Goal: Information Seeking & Learning: Learn about a topic

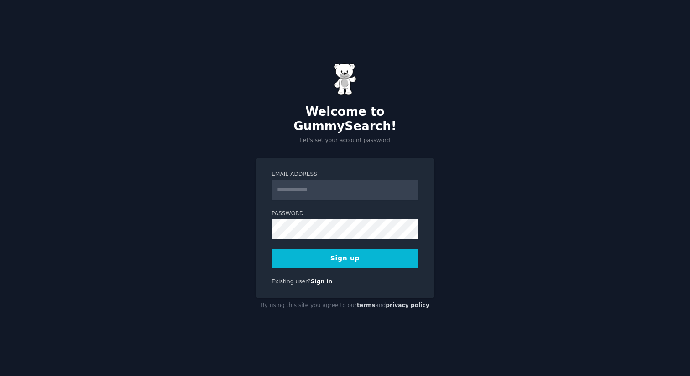
click at [346, 183] on input "Email Address" at bounding box center [345, 190] width 147 height 20
type input "**********"
click at [333, 249] on button "Sign up" at bounding box center [345, 258] width 147 height 19
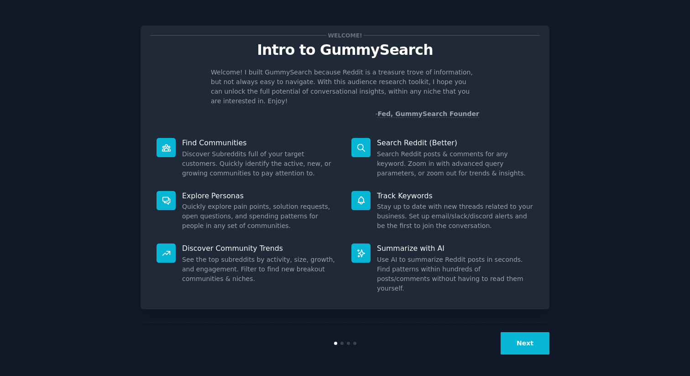
click at [511, 340] on button "Next" at bounding box center [525, 343] width 49 height 22
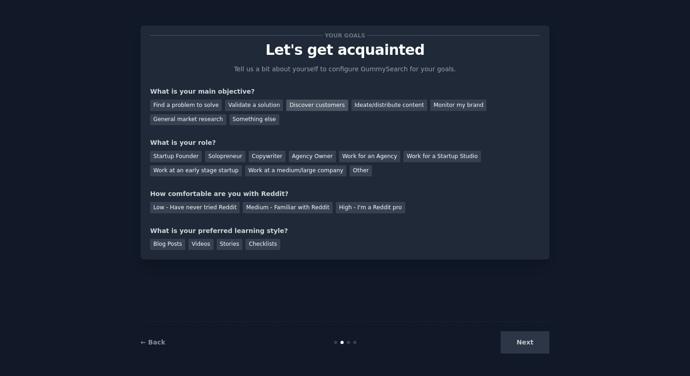
click at [324, 106] on div "Discover customers" at bounding box center [317, 105] width 62 height 11
click at [384, 106] on div "Ideate/distribute content" at bounding box center [389, 105] width 76 height 11
click at [330, 103] on div "Discover customers" at bounding box center [317, 105] width 62 height 11
click at [171, 157] on div "Startup Founder" at bounding box center [176, 156] width 52 height 11
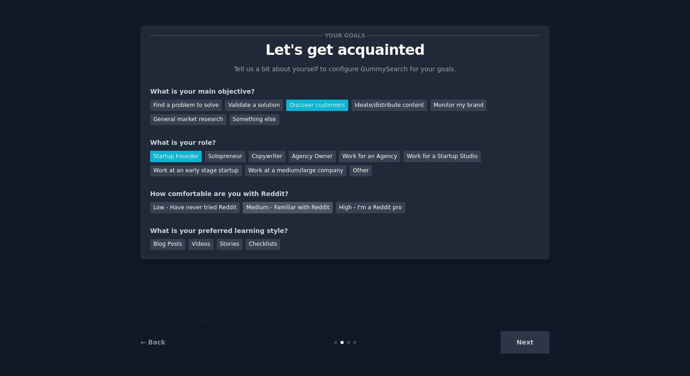
click at [258, 211] on div "Medium - Familiar with Reddit" at bounding box center [287, 207] width 89 height 11
click at [165, 244] on div "Blog Posts" at bounding box center [167, 244] width 35 height 11
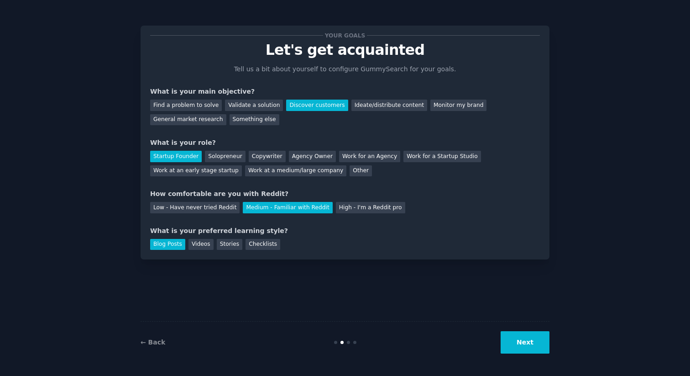
click at [516, 338] on button "Next" at bounding box center [525, 342] width 49 height 22
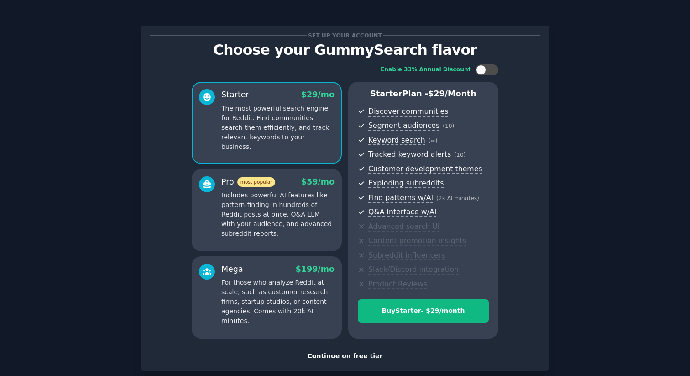
click at [364, 356] on div "Continue on free tier" at bounding box center [345, 356] width 390 height 10
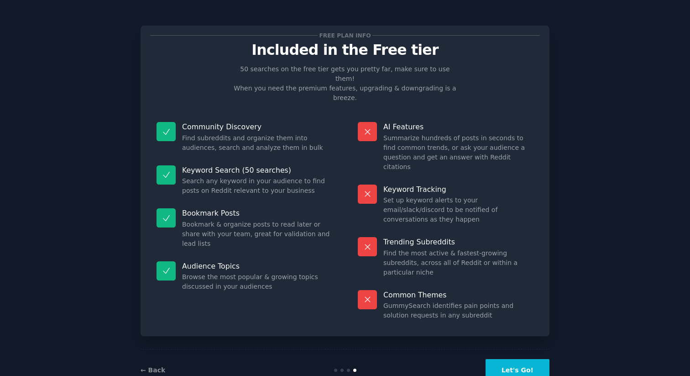
click at [504, 359] on button "Let's Go!" at bounding box center [518, 370] width 64 height 22
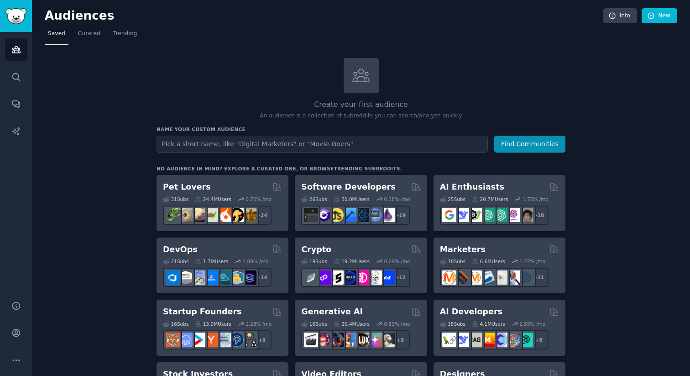
click at [303, 140] on input "text" at bounding box center [322, 144] width 331 height 17
type input "Real estate"
click at [549, 144] on button "Find Communities" at bounding box center [529, 144] width 71 height 17
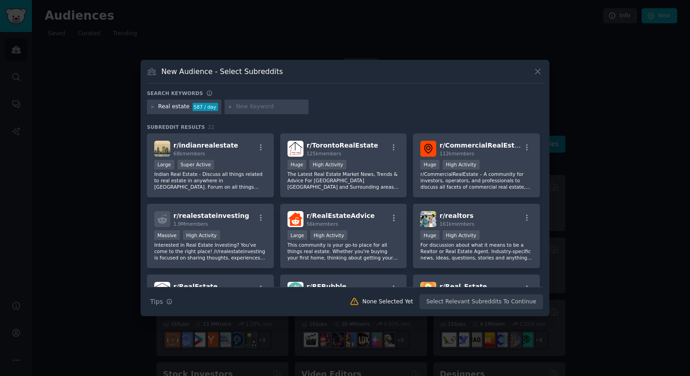
click at [256, 106] on input "text" at bounding box center [270, 107] width 69 height 8
type input "United States"
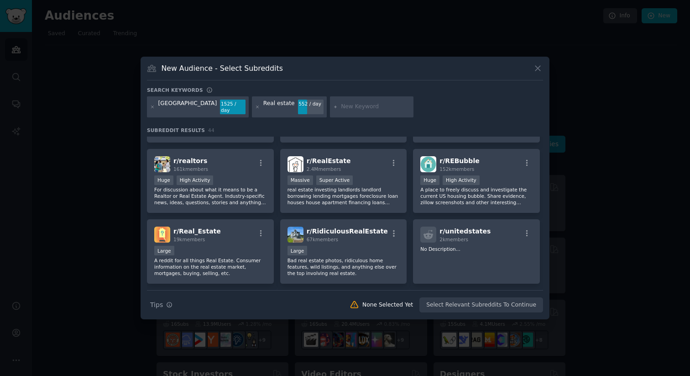
scroll to position [153, 0]
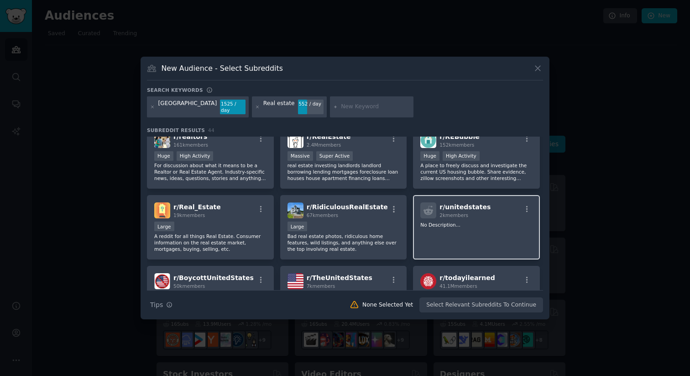
click at [429, 221] on p "No Description..." at bounding box center [476, 224] width 112 height 6
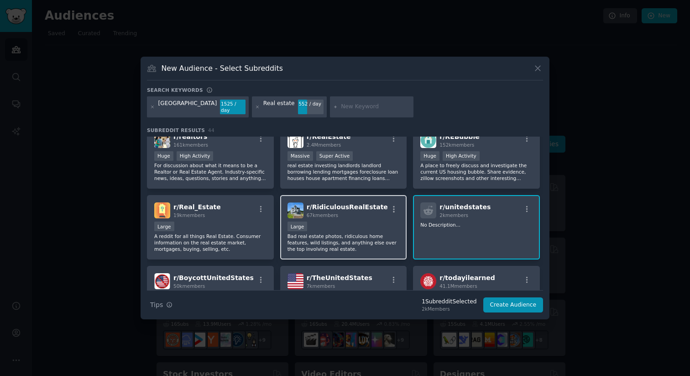
click at [355, 225] on div "Large" at bounding box center [344, 226] width 112 height 11
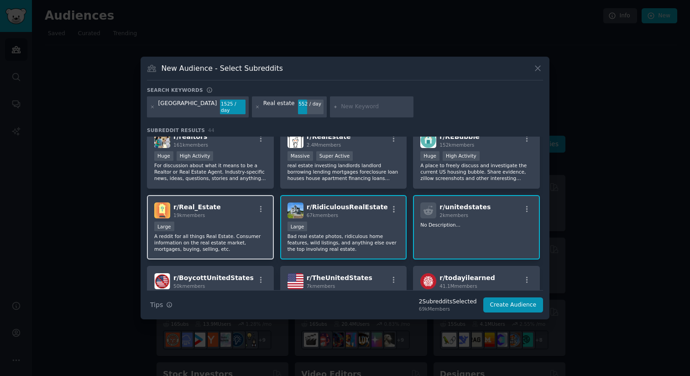
click at [244, 233] on p "A reddit for all things Real Estate. Consumer information on the real estate ma…" at bounding box center [210, 242] width 112 height 19
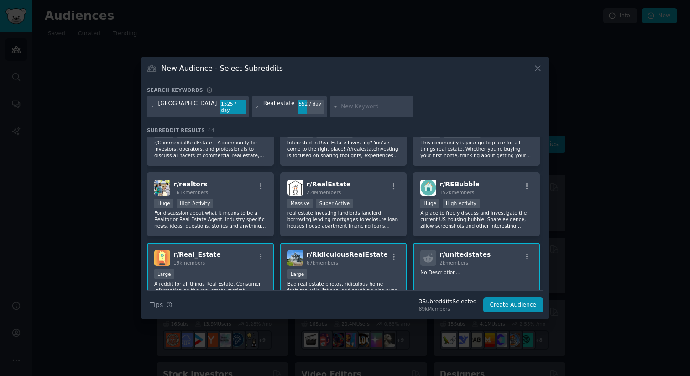
scroll to position [95, 0]
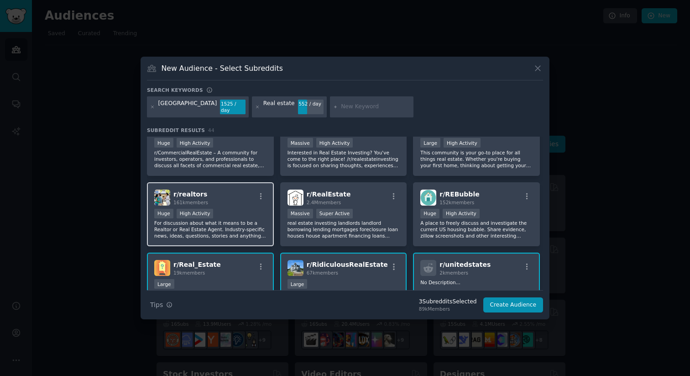
click at [247, 213] on div "Huge High Activity" at bounding box center [210, 214] width 112 height 11
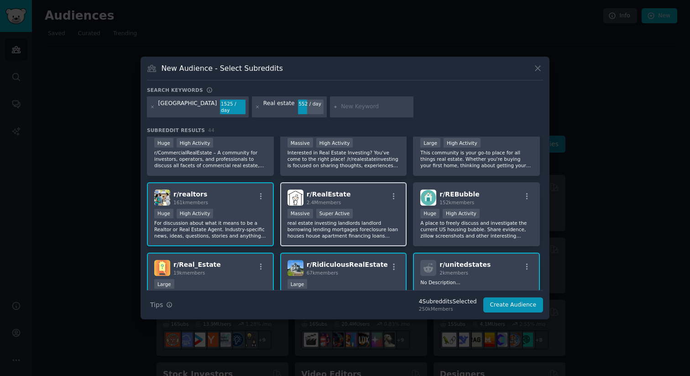
click at [372, 221] on p "real estate investing landlords landlord borrowing lending mortgages foreclosur…" at bounding box center [344, 229] width 112 height 19
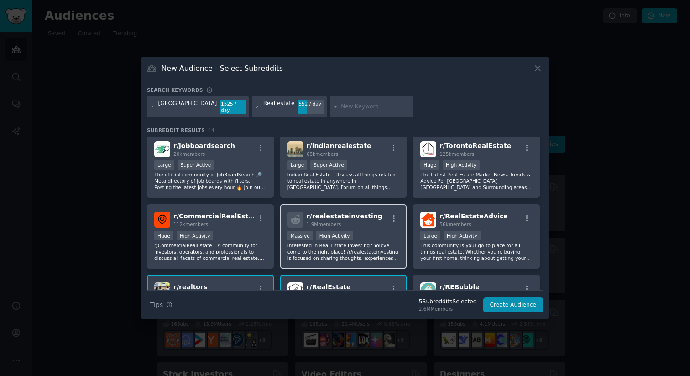
scroll to position [0, 0]
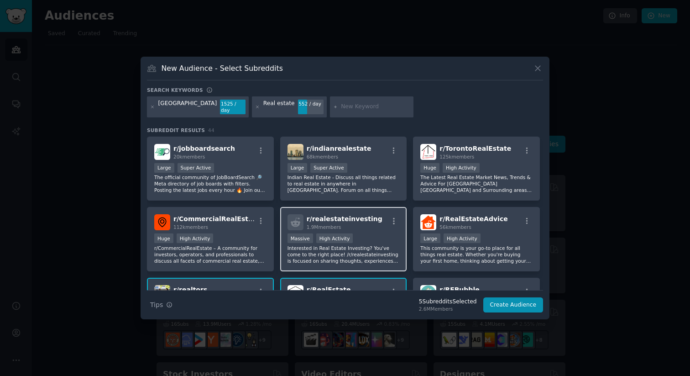
click at [360, 245] on p "Interested in Real Estate Investing? You've come to the right place! /r/realest…" at bounding box center [344, 254] width 112 height 19
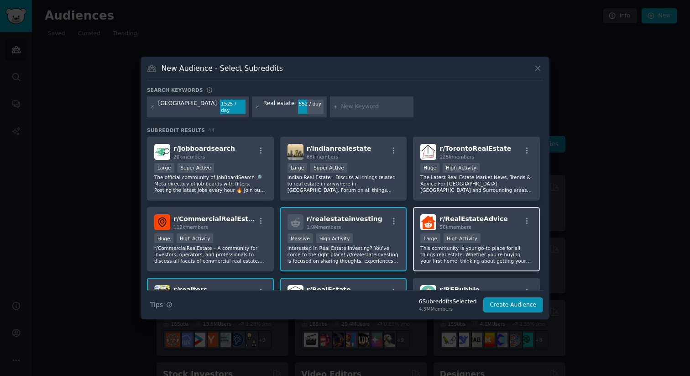
click at [460, 246] on p "This community is your go-to place for all things real estate. Whether you're b…" at bounding box center [476, 254] width 112 height 19
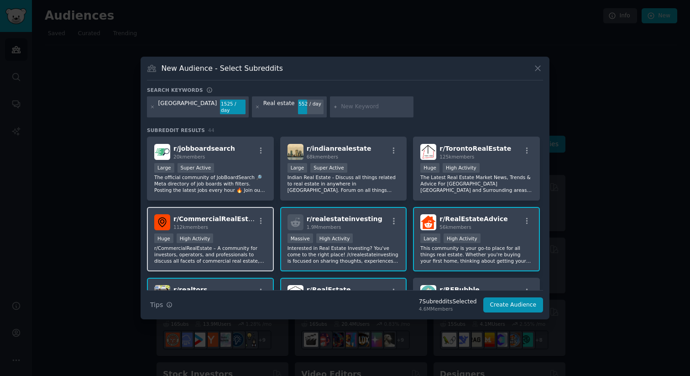
click at [253, 245] on p "r/CommercialRealEstate – A community for investors, operators, and professional…" at bounding box center [210, 254] width 112 height 19
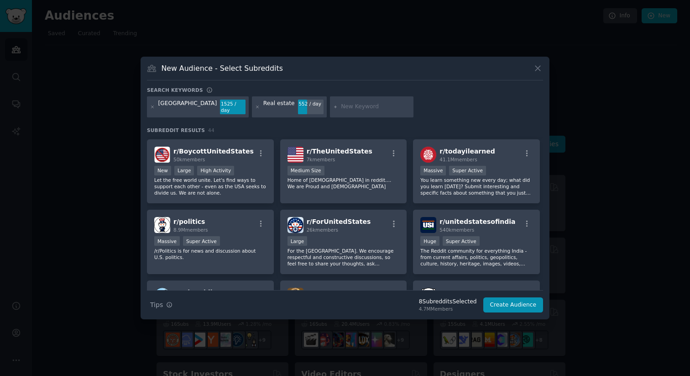
scroll to position [278, 0]
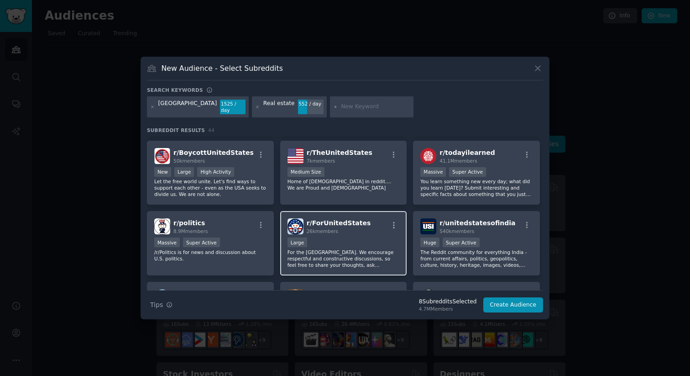
click at [340, 249] on p "For the United States. We encourage respectful and constructive discussions, so…" at bounding box center [344, 258] width 112 height 19
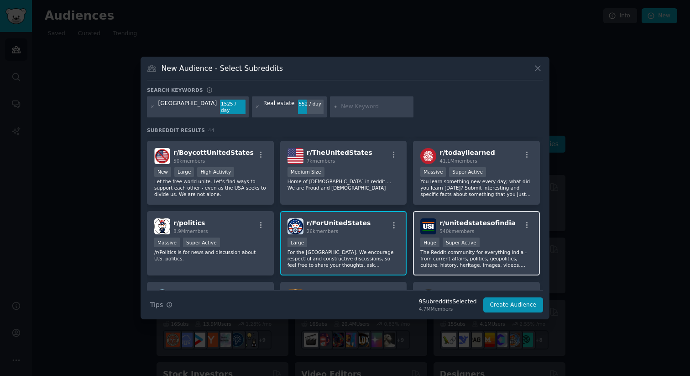
click at [464, 254] on p "The Reddit community for everything India - from current affairs, politics, geo…" at bounding box center [476, 258] width 112 height 19
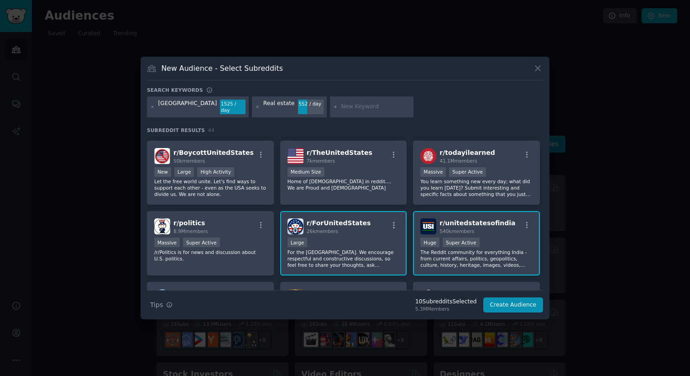
click at [462, 254] on p "The Reddit community for everything India - from current affairs, politics, geo…" at bounding box center [476, 258] width 112 height 19
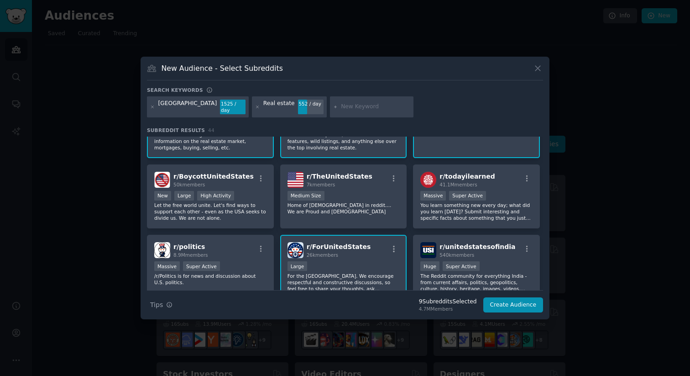
scroll to position [253, 0]
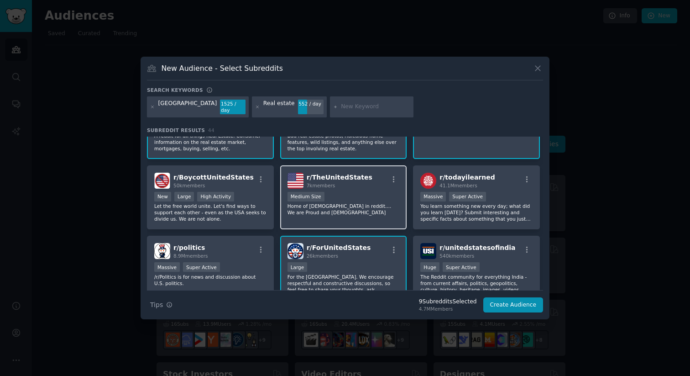
click at [359, 215] on div "r/ TheUnitedStates 7k members Medium Size Home of Americans in reddit.... We ar…" at bounding box center [343, 197] width 127 height 64
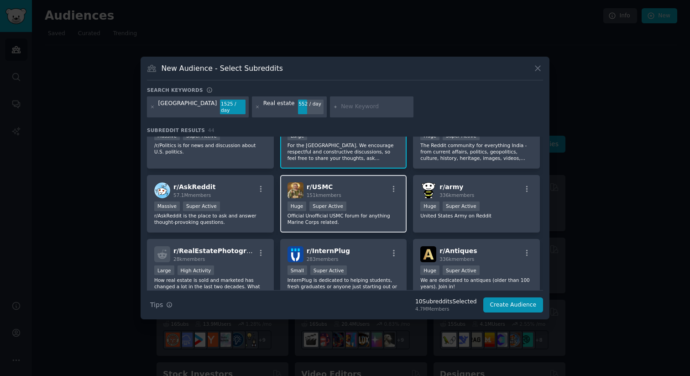
scroll to position [387, 0]
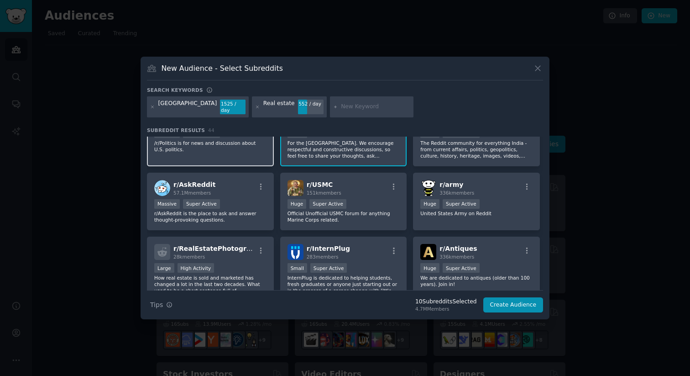
click at [257, 148] on p "/r/Politics is for news and discussion about U.S. politics." at bounding box center [210, 146] width 112 height 13
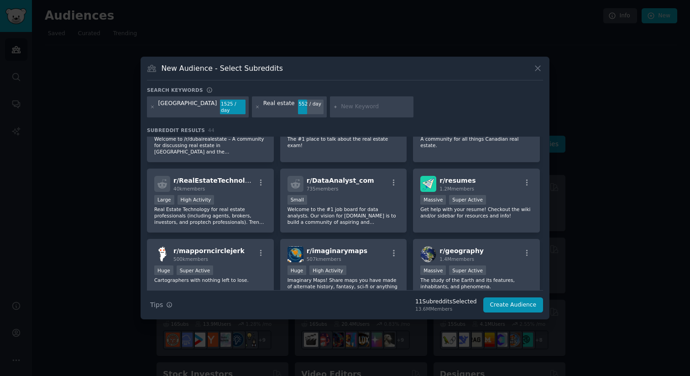
scroll to position [679, 0]
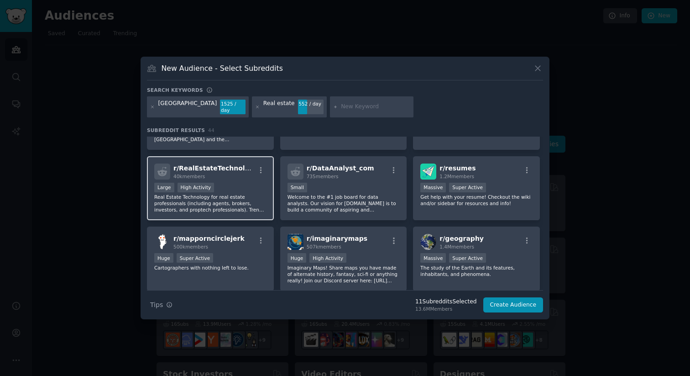
click at [233, 201] on p "Real Estate Technology for real estate professionals (including agents, brokers…" at bounding box center [210, 203] width 112 height 19
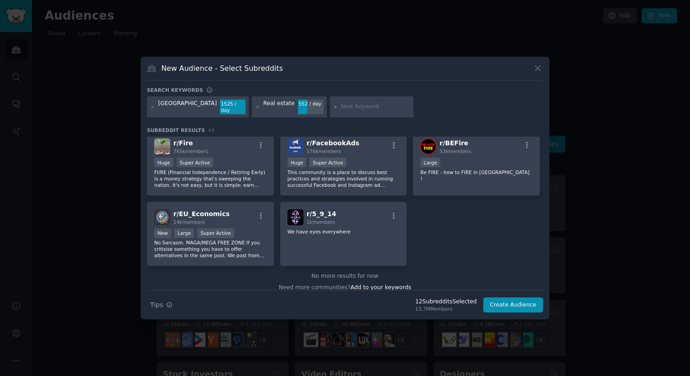
scroll to position [923, 0]
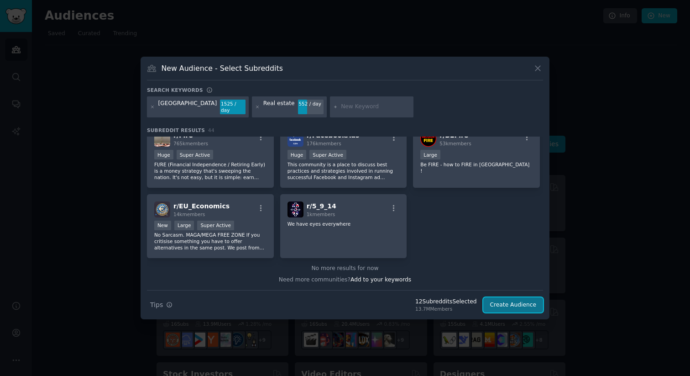
click at [499, 297] on button "Create Audience" at bounding box center [513, 305] width 60 height 16
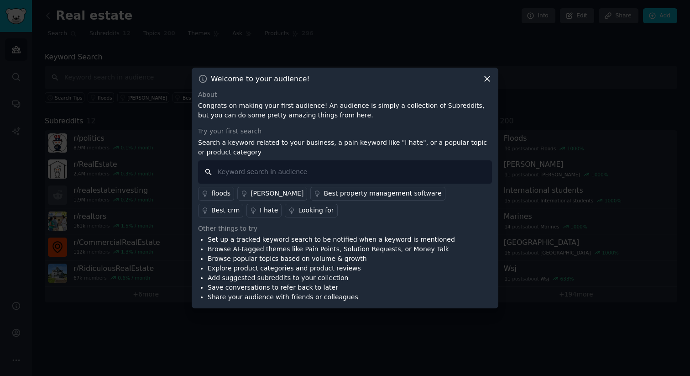
click at [277, 177] on input "text" at bounding box center [345, 171] width 294 height 23
type input "Affordable housing"
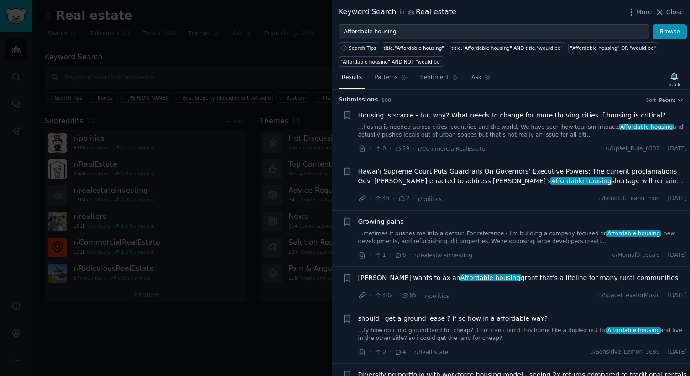
click at [440, 234] on link "...metimes it pushes me into a detour. For reference - I'm building a company f…" at bounding box center [522, 238] width 329 height 16
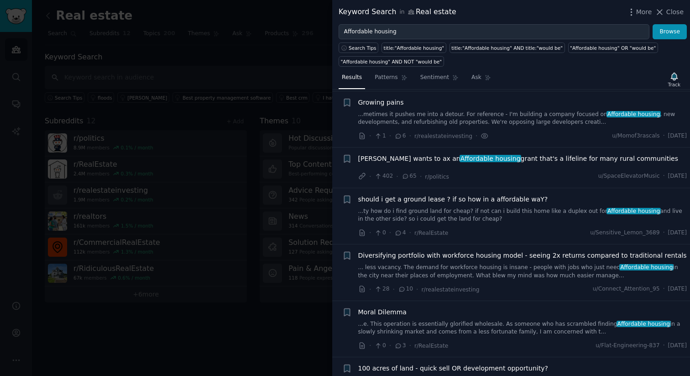
scroll to position [120, 0]
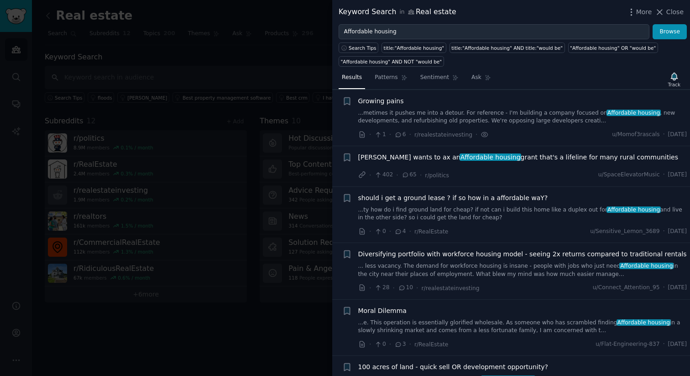
click at [545, 157] on span "Trump wants to ax an Affordable housing grant that's a lifeline for many rural …" at bounding box center [518, 157] width 320 height 10
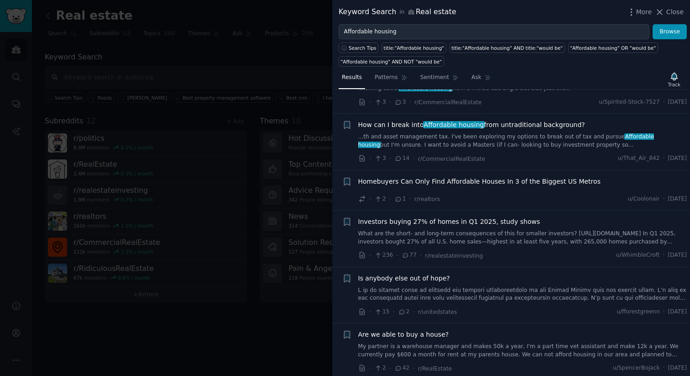
scroll to position [801, 0]
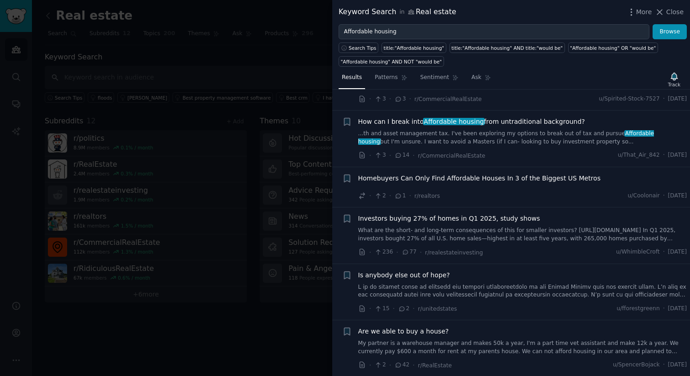
click at [478, 218] on span "Investors buying 27% of homes in Q1 2025, study shows" at bounding box center [449, 219] width 182 height 10
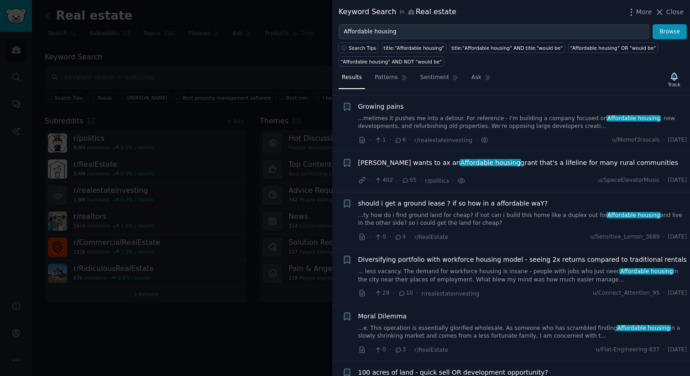
scroll to position [40, 0]
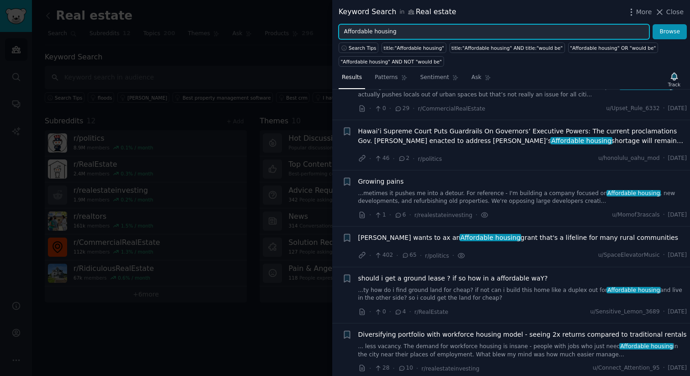
click at [449, 28] on input "Affordable housing" at bounding box center [494, 32] width 311 height 16
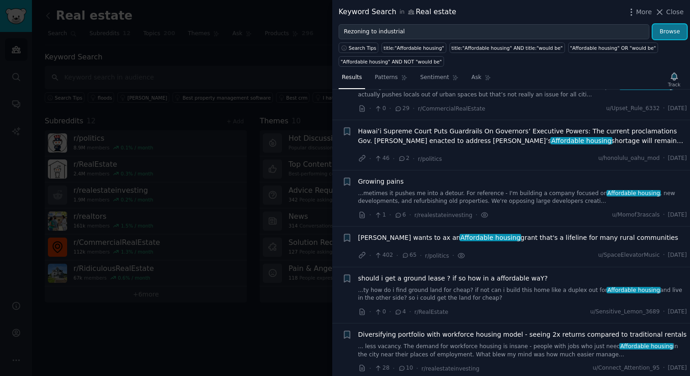
click at [670, 34] on button "Browse" at bounding box center [670, 32] width 34 height 16
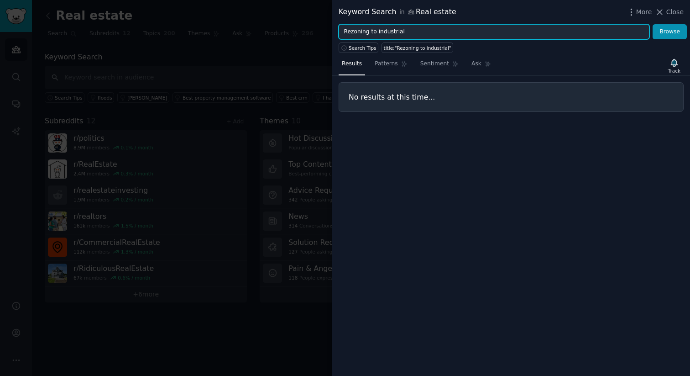
click at [395, 29] on input "Rezoning to industrial" at bounding box center [494, 32] width 311 height 16
type input "Rezoning"
click at [653, 24] on button "Browse" at bounding box center [670, 32] width 34 height 16
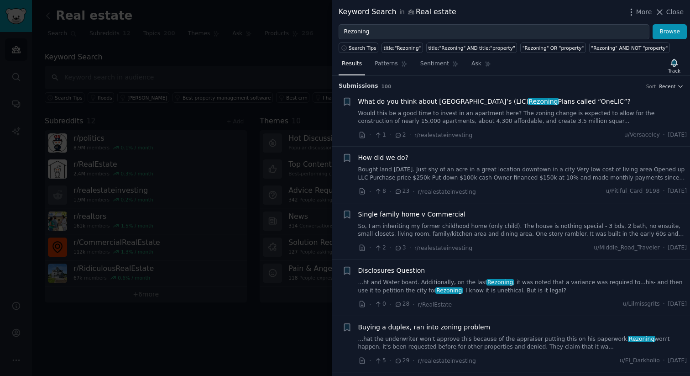
click at [498, 101] on span "What do you think about Long Island City’s (LIC) Rezoning Plans called “OneLIC”?" at bounding box center [494, 102] width 272 height 10
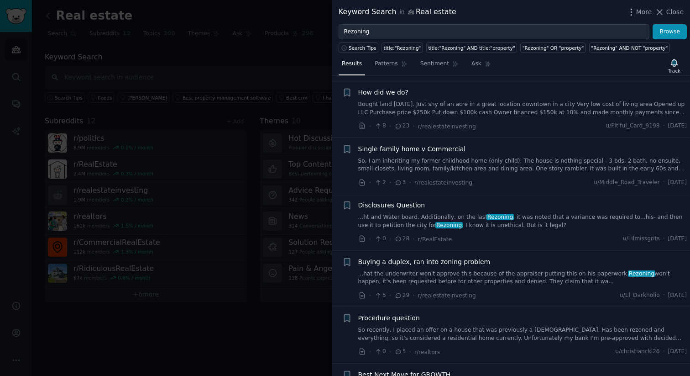
scroll to position [65, 0]
click at [444, 149] on span "Single family home v Commercial" at bounding box center [412, 150] width 108 height 10
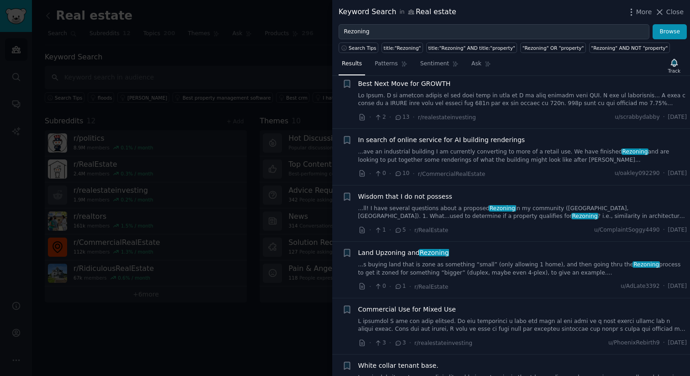
scroll to position [357, 0]
click at [405, 252] on span "Land Upzoning and Rezoning" at bounding box center [403, 252] width 91 height 10
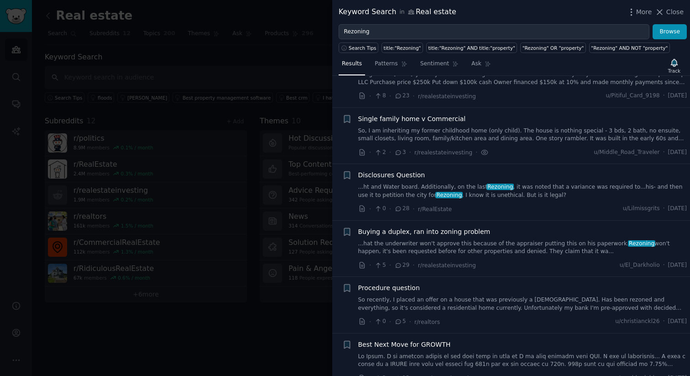
scroll to position [0, 0]
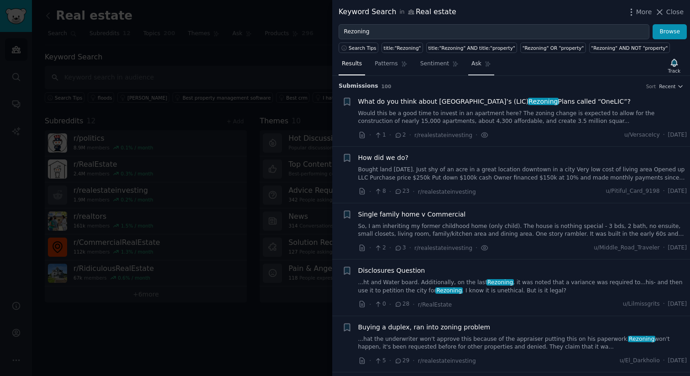
click at [480, 67] on link "Ask" at bounding box center [481, 66] width 26 height 19
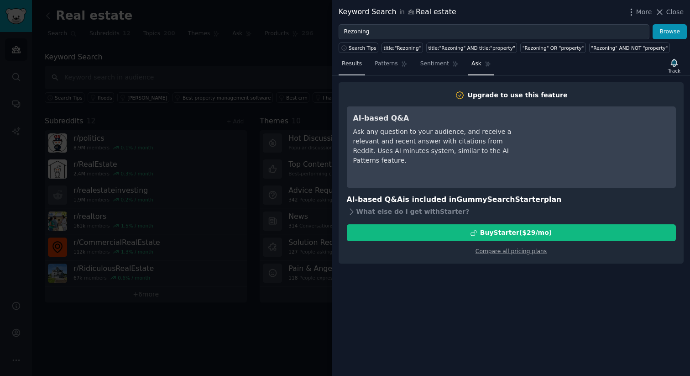
click at [356, 67] on span "Results" at bounding box center [352, 64] width 20 height 8
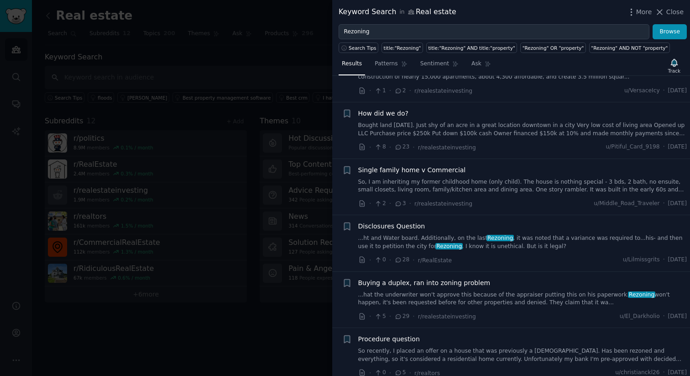
scroll to position [74, 0]
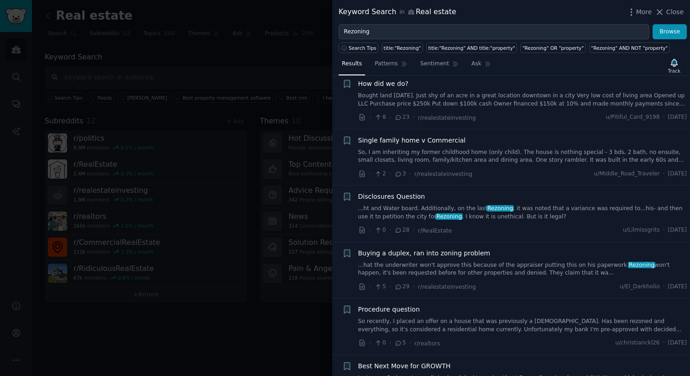
click at [387, 195] on span "Disclosures Question" at bounding box center [391, 197] width 67 height 10
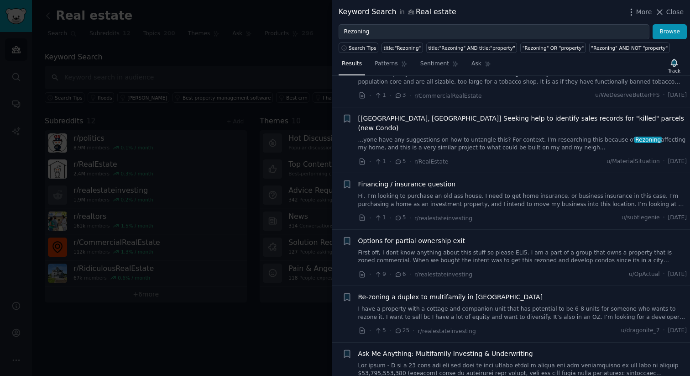
scroll to position [1232, 0]
click at [461, 293] on span "Re-zoning a duplex to multifamily in San Diego" at bounding box center [450, 298] width 185 height 10
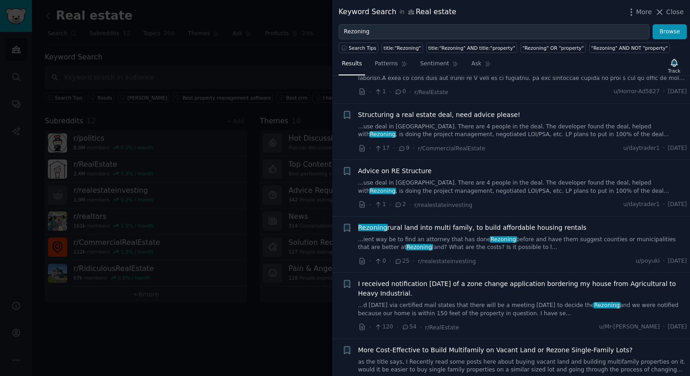
scroll to position [1770, 0]
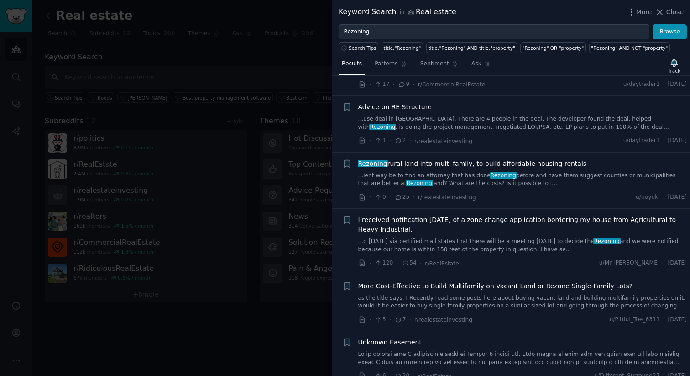
click at [439, 159] on span "Rezoning rural land into multi family, to build affordable housing rentals" at bounding box center [472, 164] width 229 height 10
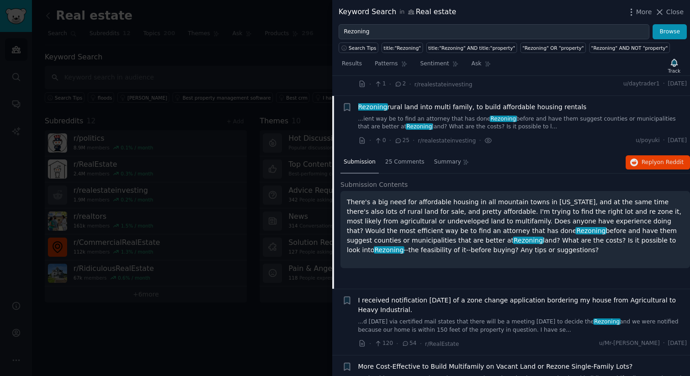
scroll to position [1828, 0]
click at [651, 158] on span "Reply on Reddit" at bounding box center [663, 162] width 42 height 8
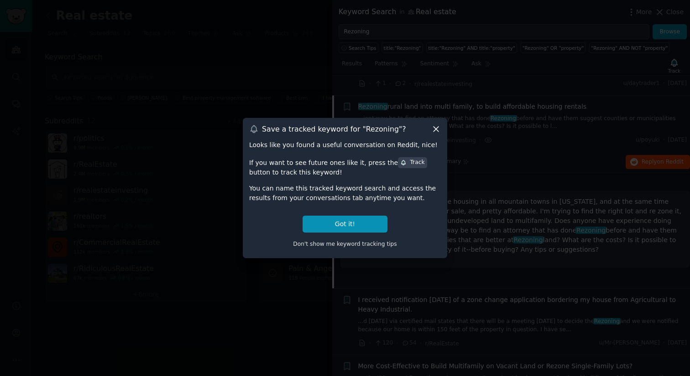
click at [434, 126] on icon at bounding box center [436, 129] width 10 height 10
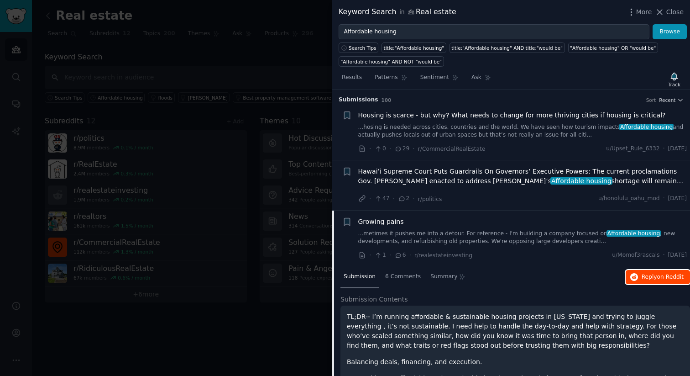
click at [644, 277] on span "Reply on Reddit" at bounding box center [663, 277] width 42 height 8
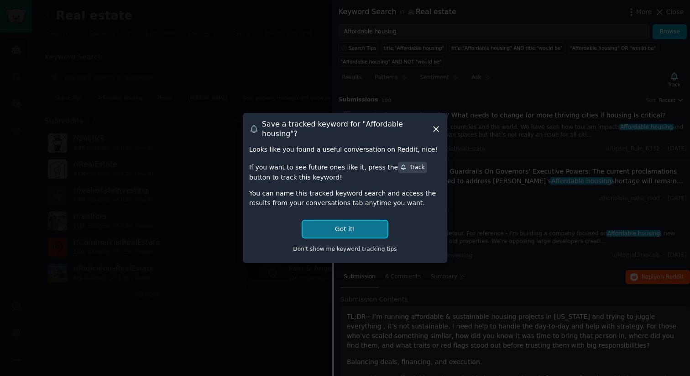
click at [340, 225] on button "Got it!" at bounding box center [345, 228] width 85 height 17
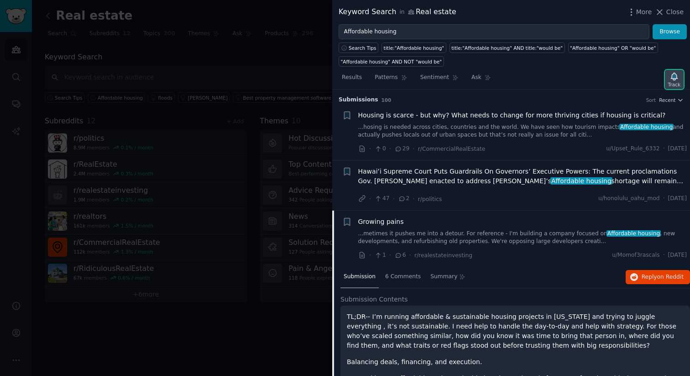
click at [669, 79] on div "Track" at bounding box center [674, 79] width 19 height 19
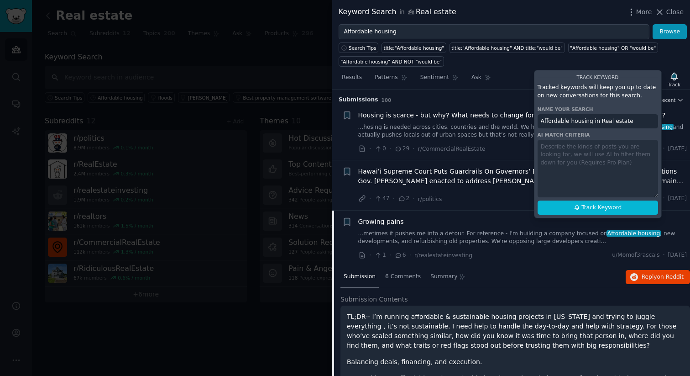
click at [599, 153] on div "Track Keyword Tracked keywords will keep you up to date on new conversations fo…" at bounding box center [598, 144] width 128 height 148
click at [599, 163] on div "Track Keyword Tracked keywords will keep you up to date on new conversations fo…" at bounding box center [598, 144] width 128 height 148
click at [609, 163] on div "Track Keyword Tracked keywords will keep you up to date on new conversations fo…" at bounding box center [598, 144] width 128 height 148
click at [609, 164] on div "Track Keyword Tracked keywords will keep you up to date on new conversations fo…" at bounding box center [598, 144] width 128 height 148
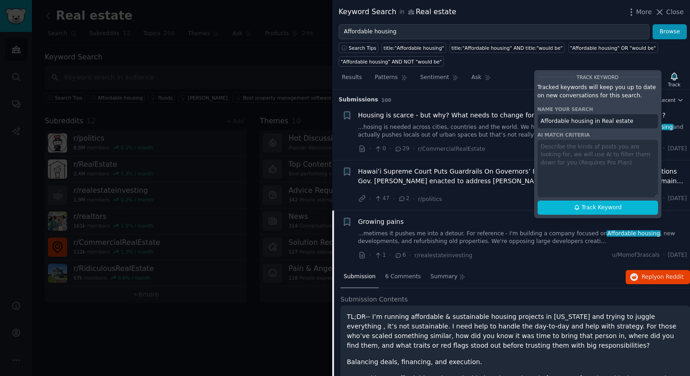
click at [609, 164] on div "Track Keyword Tracked keywords will keep you up to date on new conversations fo…" at bounding box center [598, 144] width 128 height 148
click at [601, 153] on div "Track Keyword Tracked keywords will keep you up to date on new conversations fo…" at bounding box center [598, 144] width 128 height 148
click at [603, 206] on span "Track Keyword" at bounding box center [601, 208] width 40 height 8
type input "Affordable housing in Real estate"
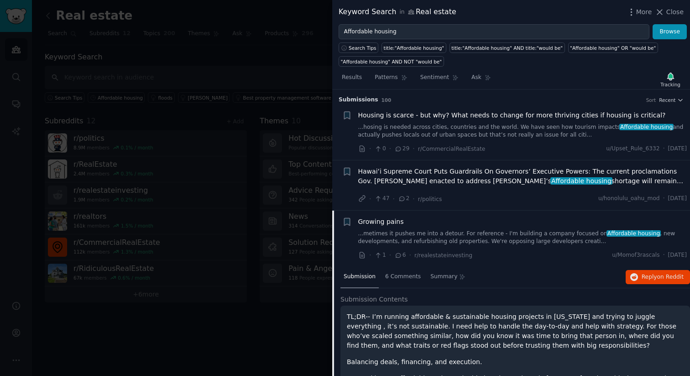
click at [541, 135] on link "...hosing is needed across cities, countries and the world. We have seen how to…" at bounding box center [522, 131] width 329 height 16
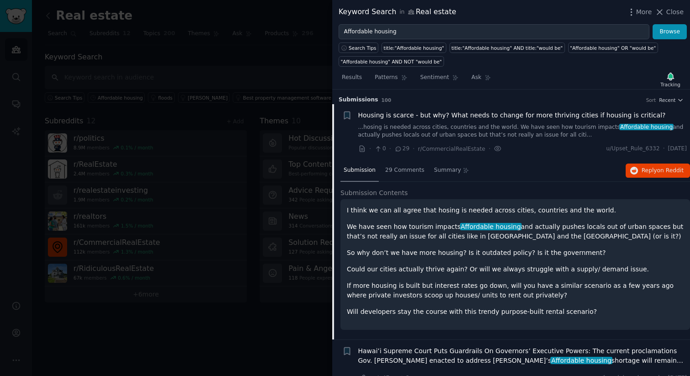
scroll to position [14, 0]
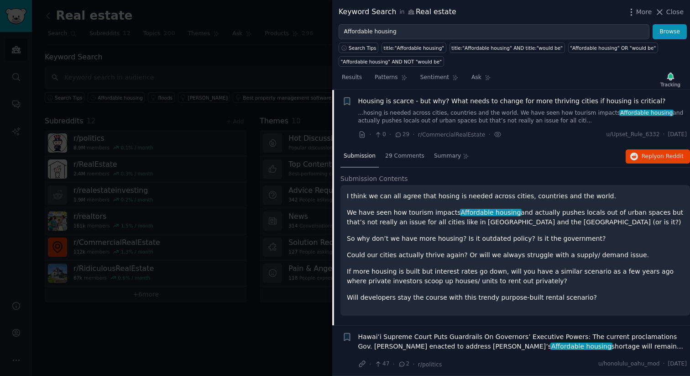
click at [541, 136] on div "· 0 · 29 · r/CommercialRealEstate · u/Upset_Rule_6332 · Mon 15/09/2025" at bounding box center [522, 135] width 329 height 10
click at [542, 119] on link "...hosing is needed across cities, countries and the world. We have seen how to…" at bounding box center [522, 117] width 329 height 16
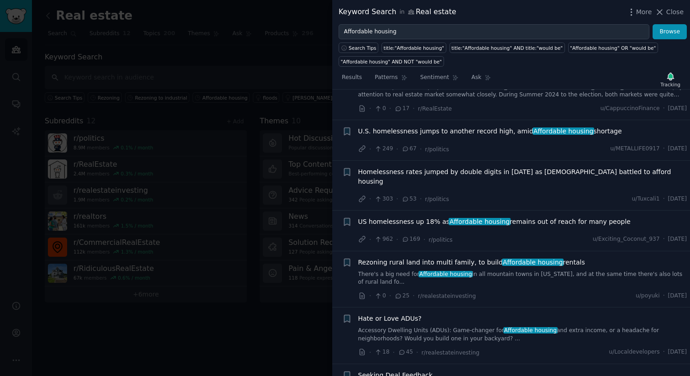
scroll to position [3305, 0]
